Goal: Task Accomplishment & Management: Use online tool/utility

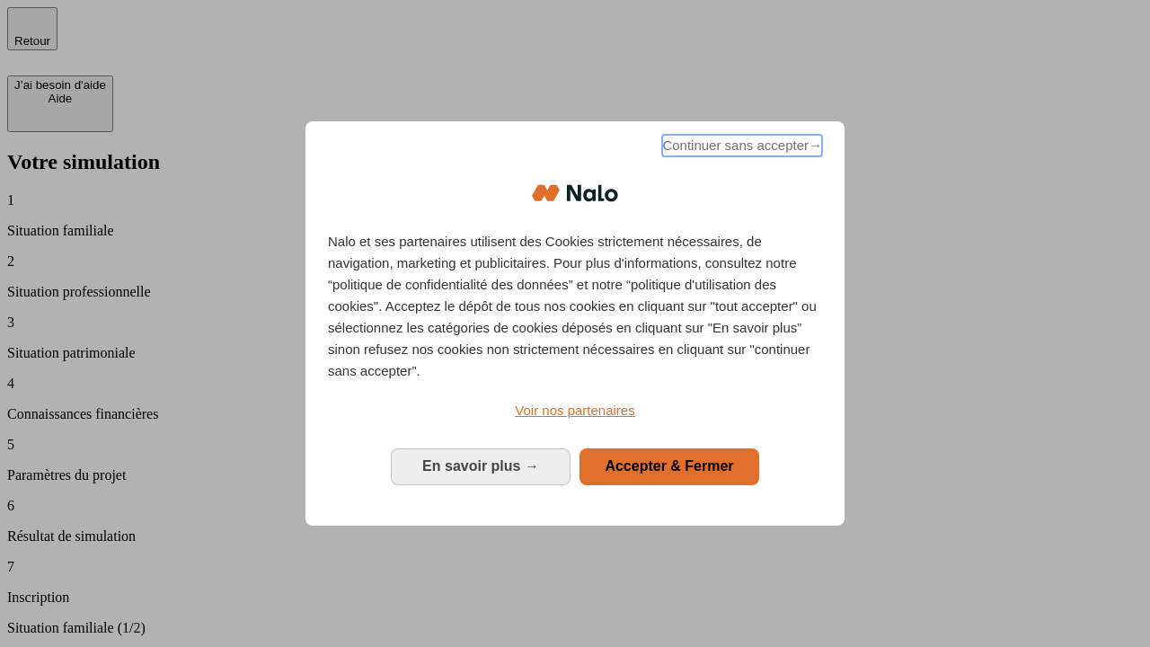
click at [740, 148] on span "Continuer sans accepter →" at bounding box center [742, 146] width 160 height 22
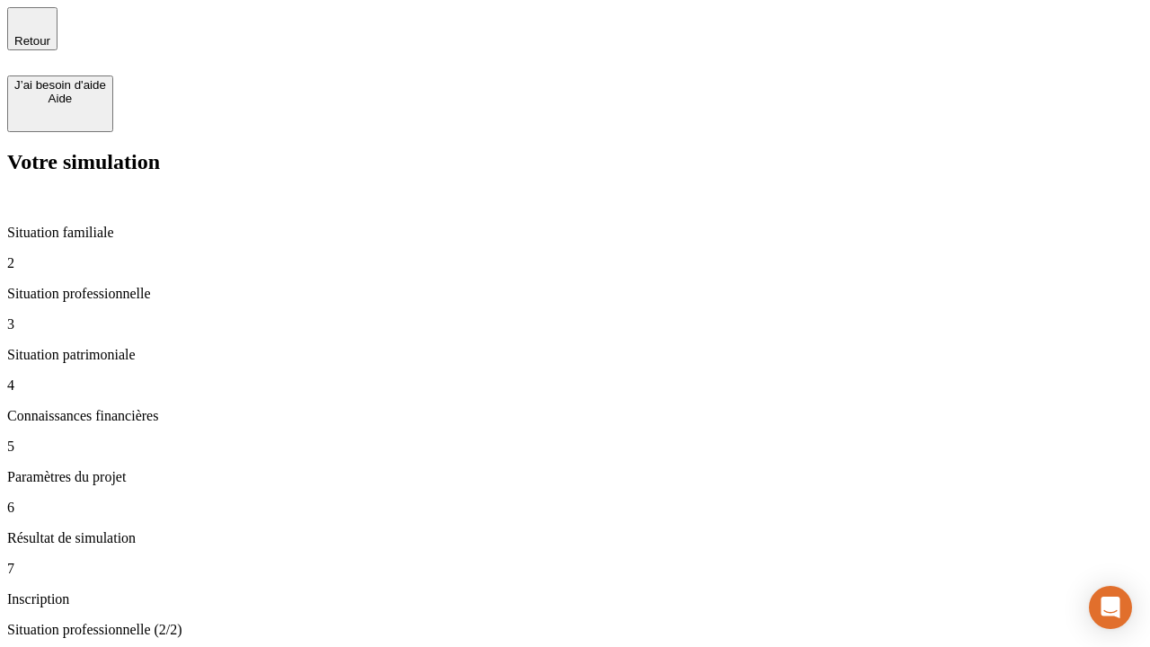
type input "30 000"
